Goal: Task Accomplishment & Management: Use online tool/utility

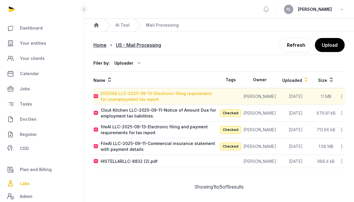
click at [185, 93] on div "DIVIGAS LLC-2025-09-13-Electronic filing requirement for unemployment tax report" at bounding box center [160, 97] width 118 height 12
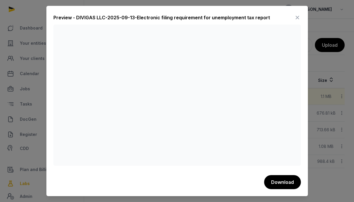
click at [299, 16] on icon at bounding box center [297, 17] width 7 height 9
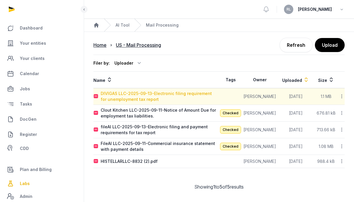
click at [175, 97] on div "DIVIGAS LLC-2025-09-13-Electronic filing requirement for unemployment tax report" at bounding box center [160, 97] width 118 height 12
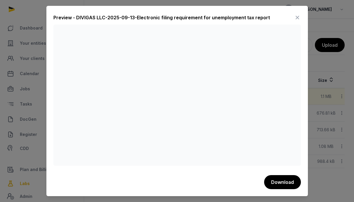
click at [295, 20] on icon at bounding box center [297, 17] width 7 height 9
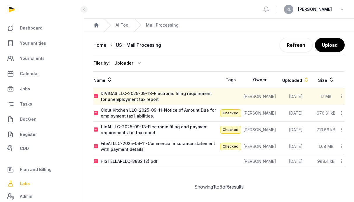
click at [340, 96] on icon at bounding box center [341, 96] width 5 height 6
click at [325, 109] on div "Reanalyze" at bounding box center [321, 111] width 47 height 11
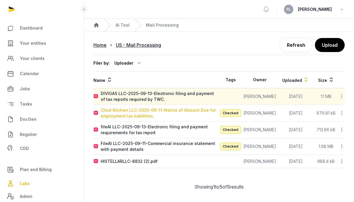
click at [199, 113] on div "Clout Kitchen LLC-2025-09-11-Notice of Amount Due for employment tax liabilitie…" at bounding box center [160, 113] width 118 height 12
type input "**********"
type textarea "**********"
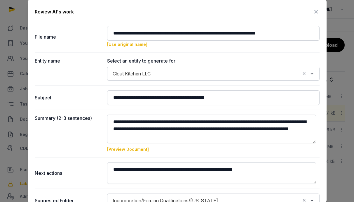
click at [313, 9] on icon at bounding box center [316, 11] width 7 height 9
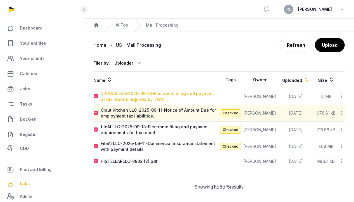
click at [201, 98] on div "DIVIGAS LLC-2025-09-13-Electronic filing and payment of tax reports required by…" at bounding box center [160, 97] width 118 height 12
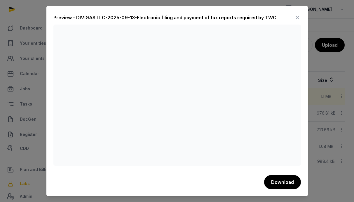
click at [296, 17] on icon at bounding box center [297, 17] width 7 height 9
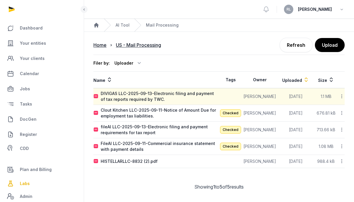
click at [341, 95] on icon at bounding box center [341, 96] width 5 height 6
click at [335, 109] on div "Reanalyze" at bounding box center [321, 111] width 47 height 11
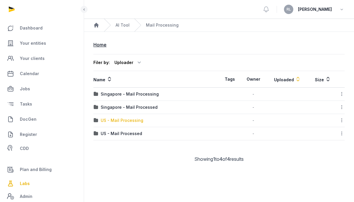
click at [133, 121] on div "US - Mail Processing" at bounding box center [122, 120] width 43 height 6
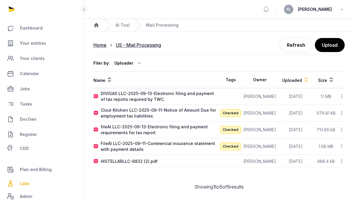
click at [342, 96] on icon at bounding box center [341, 96] width 5 height 6
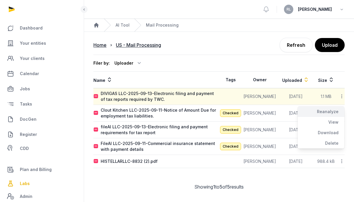
click at [333, 110] on div "Reanalyze" at bounding box center [321, 111] width 47 height 11
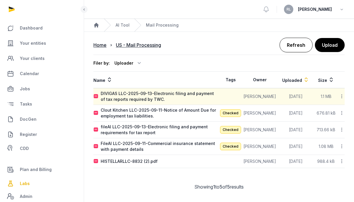
click at [305, 46] on link "Refresh" at bounding box center [296, 45] width 33 height 15
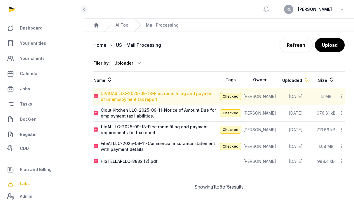
click at [187, 100] on div "DIVIGAS LLC-2025-09-13-Electronic filing and payment of unemployment tax report" at bounding box center [160, 97] width 118 height 12
type input "**********"
type textarea "**********"
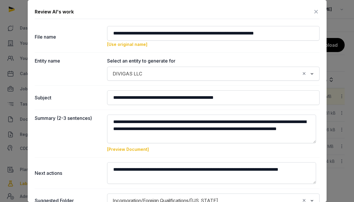
scroll to position [61, 0]
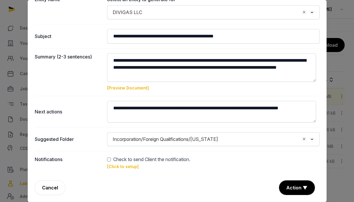
click at [119, 165] on link "[Click to setup]" at bounding box center [123, 166] width 32 height 5
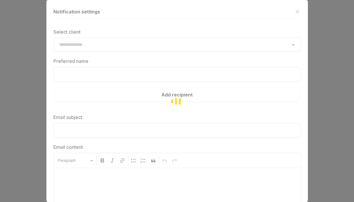
type input "**********"
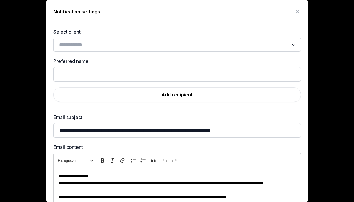
click at [231, 43] on input "Search for option" at bounding box center [173, 45] width 232 height 8
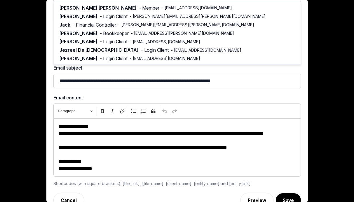
scroll to position [50, 0]
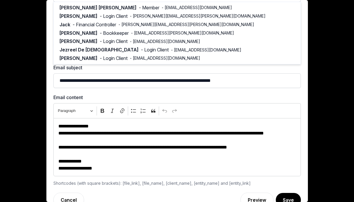
click at [282, 148] on p "**********" at bounding box center [174, 147] width 233 height 7
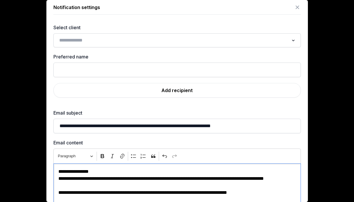
scroll to position [0, 0]
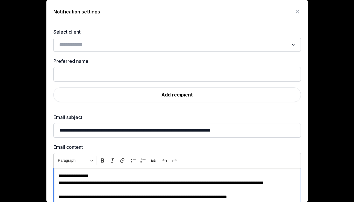
drag, startPoint x: 290, startPoint y: 10, endPoint x: 289, endPoint y: 1, distance: 8.6
click at [294, 8] on icon at bounding box center [297, 11] width 7 height 9
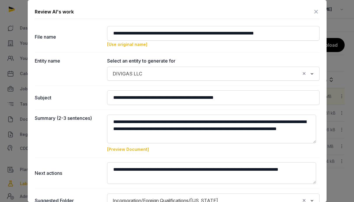
click at [313, 10] on icon at bounding box center [316, 11] width 7 height 9
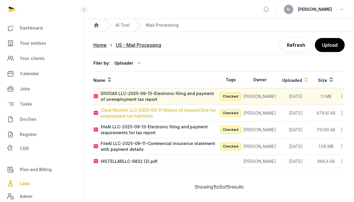
click at [135, 112] on div "Clout Kitchen LLC-2025-09-11-Notice of Amount Due for employment tax liabilitie…" at bounding box center [160, 113] width 118 height 12
type input "**********"
type textarea "**********"
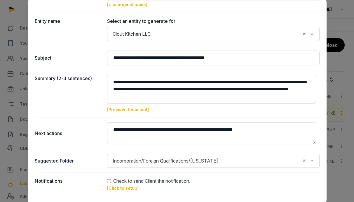
scroll to position [61, 0]
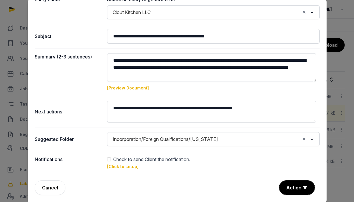
click at [112, 165] on link "[Click to setup]" at bounding box center [123, 166] width 32 height 5
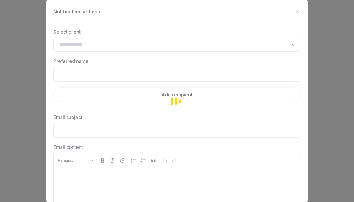
type input "**********"
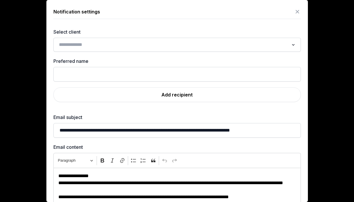
click at [166, 44] on input "Search for option" at bounding box center [173, 45] width 232 height 8
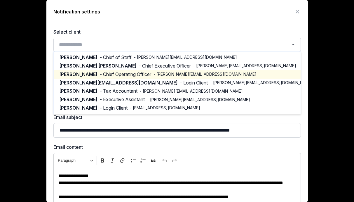
click at [114, 74] on span "- Chief Operating Officer" at bounding box center [125, 74] width 51 height 7
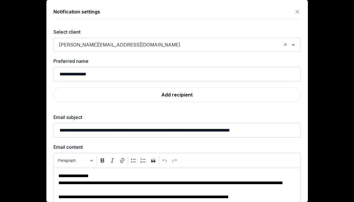
click at [183, 43] on input "Search for option" at bounding box center [232, 45] width 98 height 8
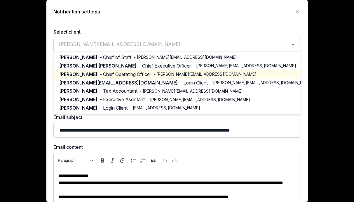
click at [128, 31] on label "Select client" at bounding box center [177, 31] width 248 height 7
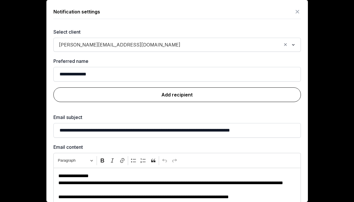
click at [131, 96] on link "Add recipient" at bounding box center [177, 94] width 248 height 15
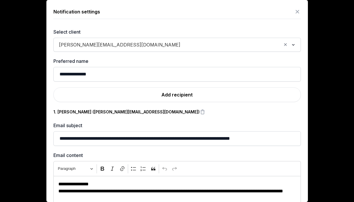
click at [283, 46] on icon "Clear Selected" at bounding box center [285, 44] width 5 height 6
click at [243, 45] on input "Search for option" at bounding box center [173, 45] width 232 height 8
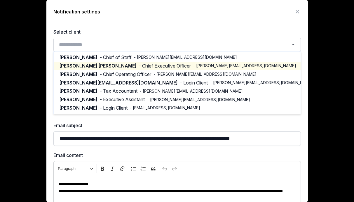
click at [139, 68] on span "- Chief Executive Officer" at bounding box center [165, 65] width 52 height 7
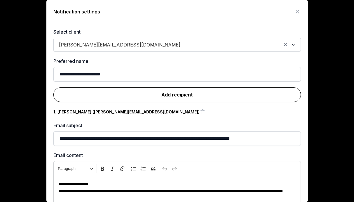
click at [160, 91] on link "Add recipient" at bounding box center [177, 94] width 248 height 15
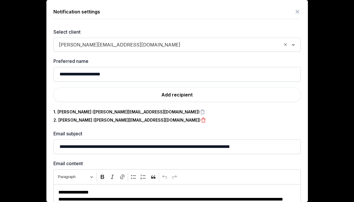
click at [201, 119] on icon at bounding box center [204, 120] width 6 height 8
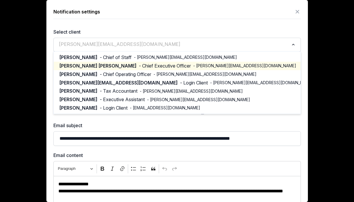
click at [179, 47] on input "Search for option" at bounding box center [173, 45] width 232 height 8
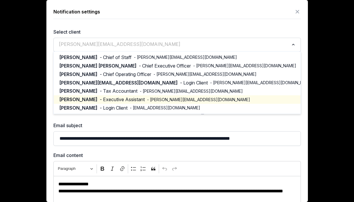
click at [126, 101] on span "- Executive Assistant" at bounding box center [122, 99] width 45 height 7
type input "**********"
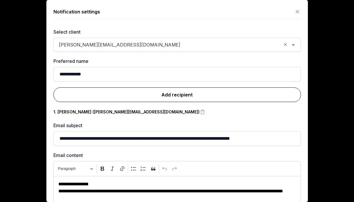
click at [135, 95] on link "Add recipient" at bounding box center [177, 94] width 248 height 15
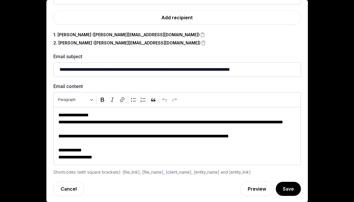
scroll to position [78, 0]
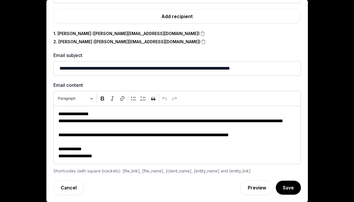
click at [268, 141] on p "**********" at bounding box center [174, 148] width 233 height 21
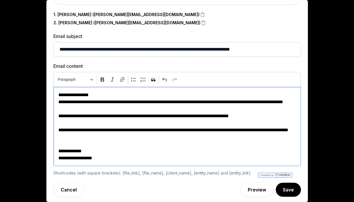
scroll to position [99, 0]
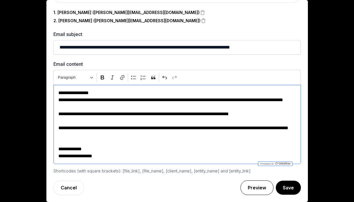
click at [263, 189] on link "Preview" at bounding box center [257, 187] width 33 height 15
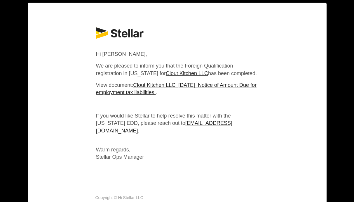
click at [343, 102] on div "× Hi Stellar Hi Keithlyn Tan, We are pleased to inform you that the Foreign Qua…" at bounding box center [177, 101] width 354 height 202
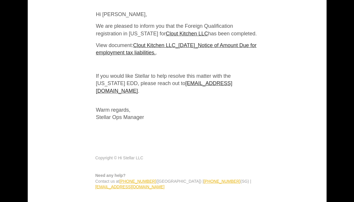
scroll to position [66, 0]
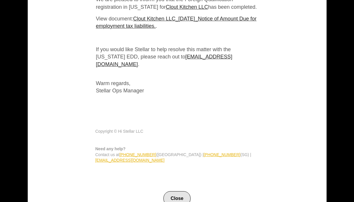
click at [170, 191] on button "Close" at bounding box center [176, 198] width 27 height 15
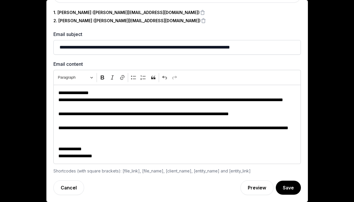
click at [105, 120] on p "Editor editing area: main" at bounding box center [174, 120] width 233 height 7
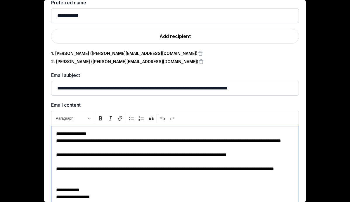
scroll to position [55, 0]
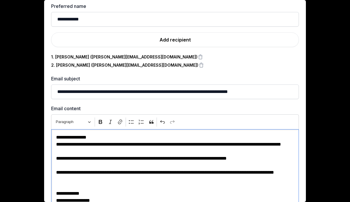
click at [83, 137] on p "**********" at bounding box center [172, 137] width 233 height 7
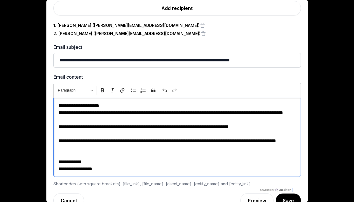
scroll to position [92, 0]
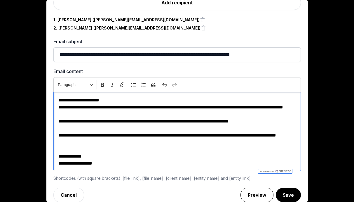
click at [259, 194] on link "Preview" at bounding box center [257, 194] width 33 height 15
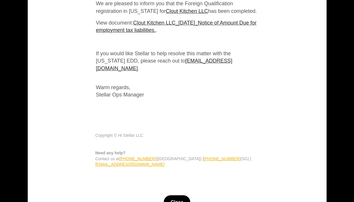
scroll to position [62, 0]
click at [168, 195] on button "Close" at bounding box center [176, 202] width 27 height 15
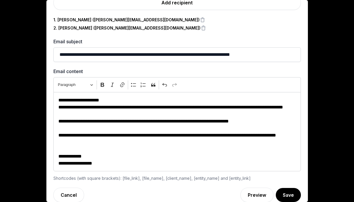
scroll to position [99, 0]
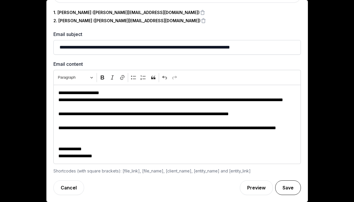
click at [275, 187] on button "Save" at bounding box center [288, 187] width 26 height 15
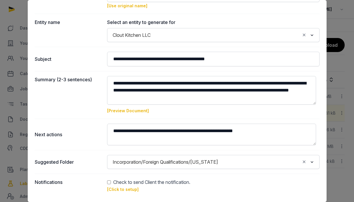
scroll to position [61, 0]
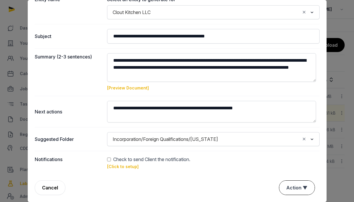
click at [297, 189] on button "Action ▼" at bounding box center [296, 187] width 35 height 14
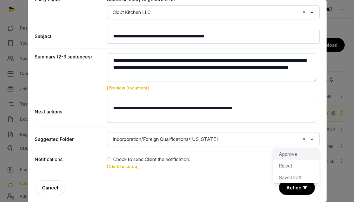
click at [297, 155] on div "Approve" at bounding box center [296, 154] width 47 height 12
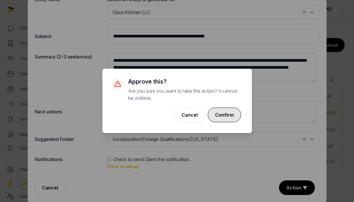
click at [234, 113] on button "Confirm" at bounding box center [224, 114] width 33 height 15
